Goal: Register for event/course

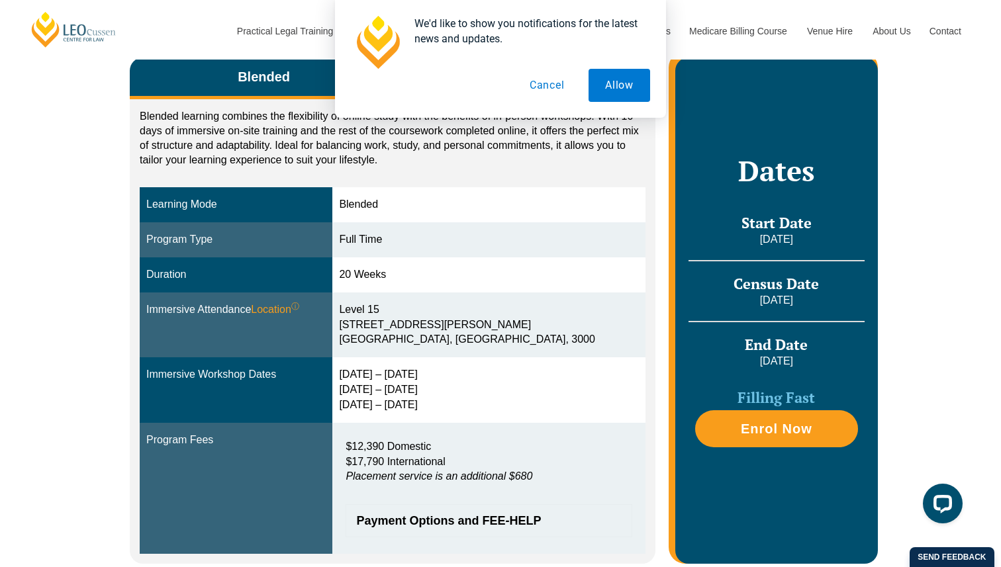
click at [542, 83] on button "Cancel" at bounding box center [547, 85] width 68 height 33
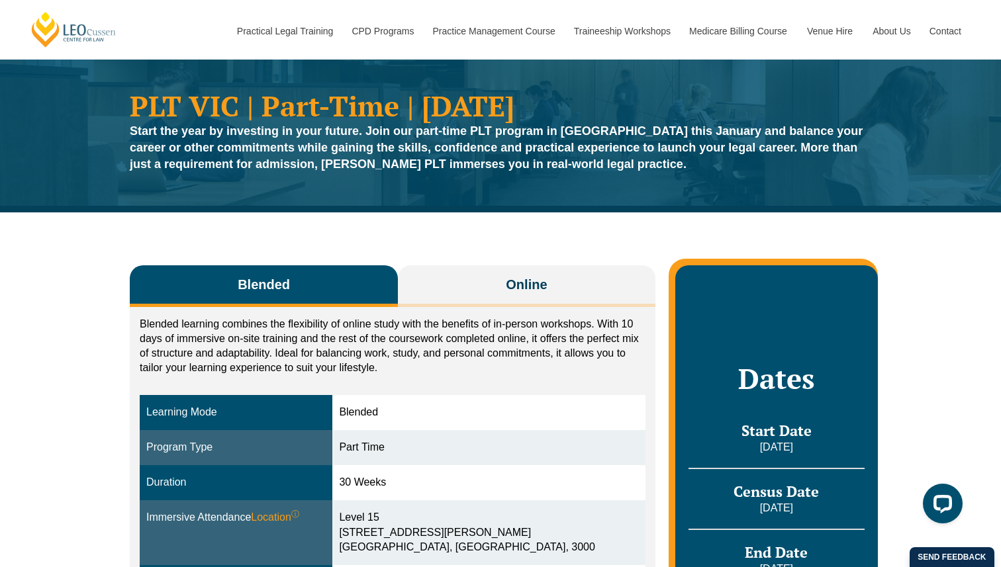
scroll to position [32, 0]
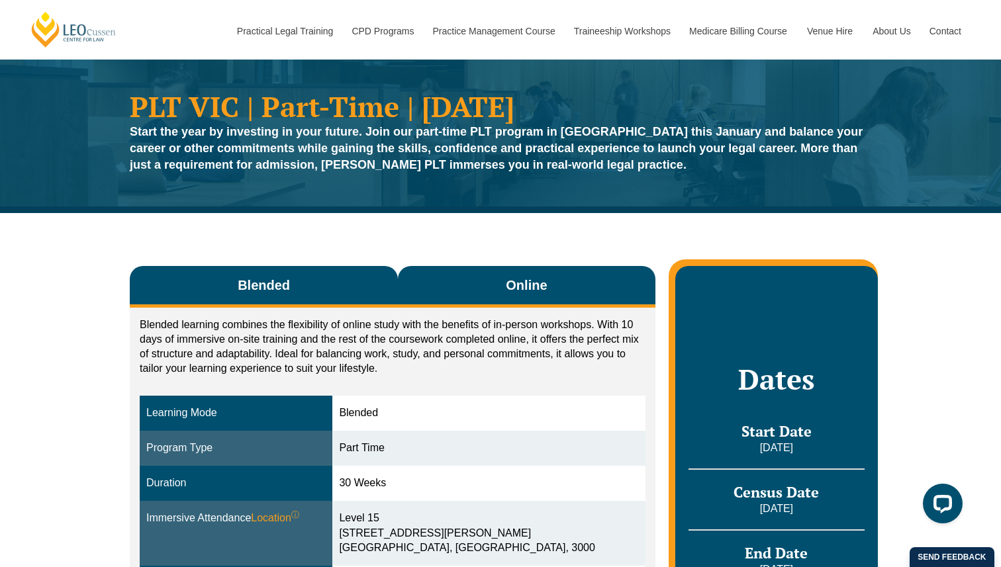
click at [534, 272] on button "Online" at bounding box center [526, 287] width 257 height 42
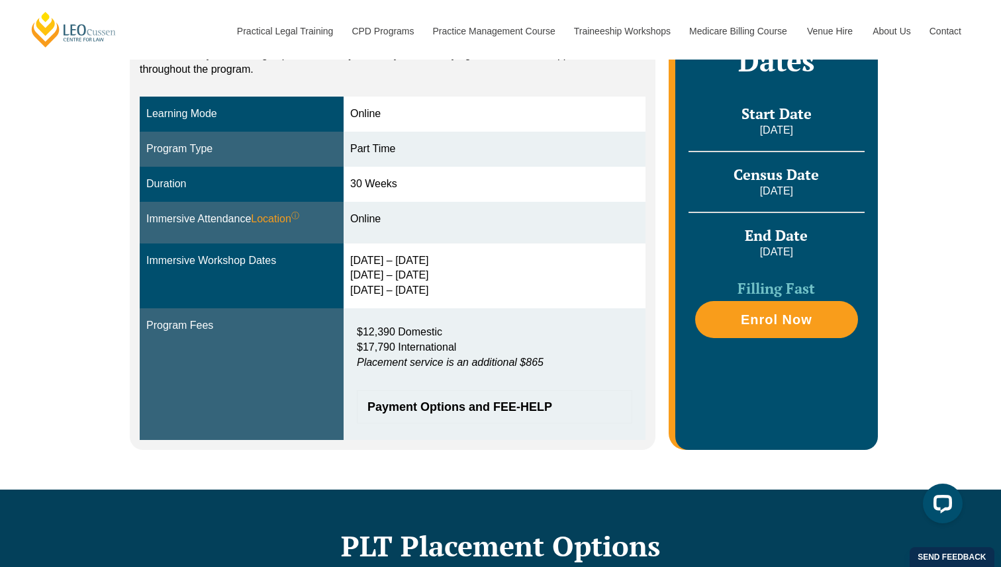
scroll to position [346, 0]
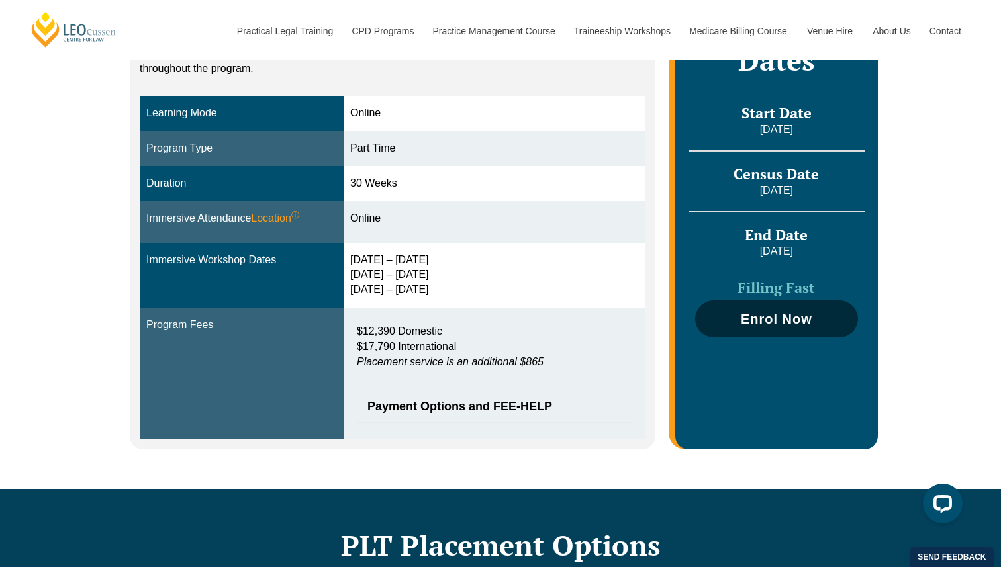
click at [721, 314] on span "Enrol Now" at bounding box center [777, 318] width 150 height 13
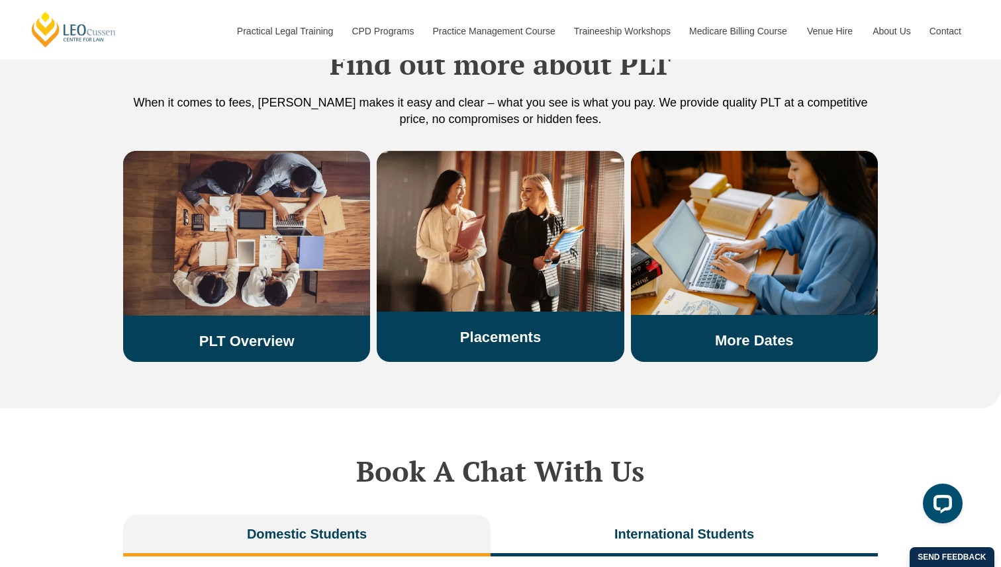
scroll to position [2387, 0]
